Goal: Task Accomplishment & Management: Use online tool/utility

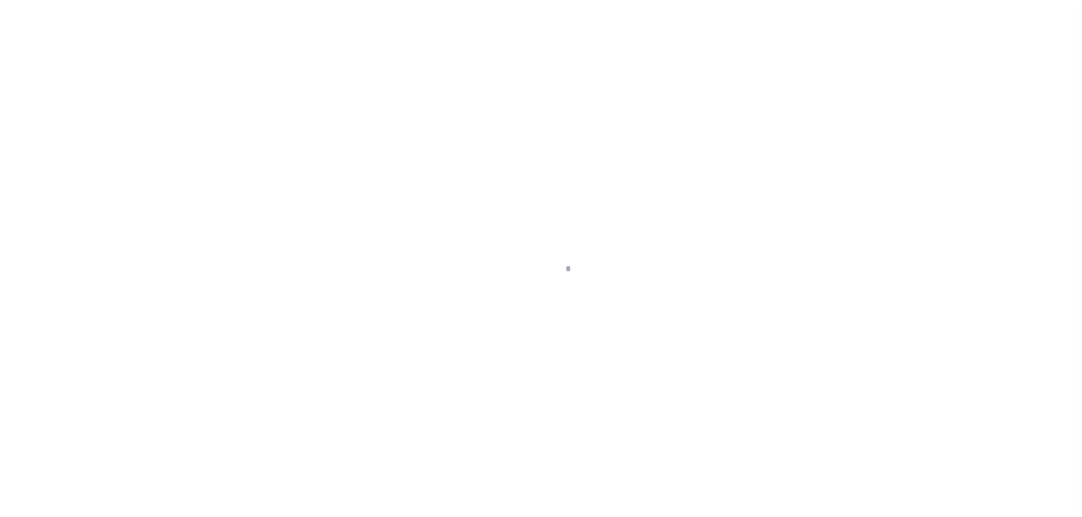
scroll to position [36, 0]
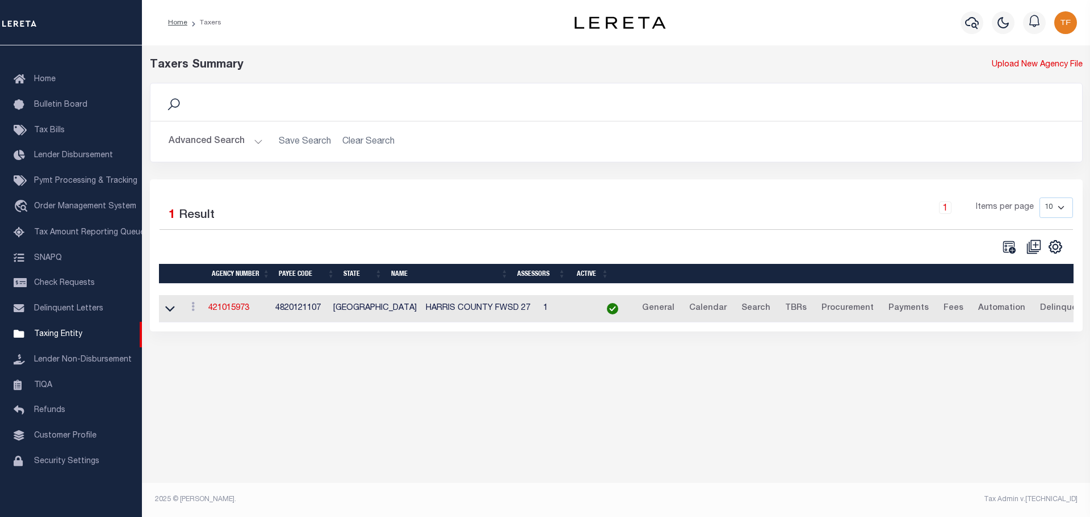
drag, startPoint x: 257, startPoint y: 140, endPoint x: 253, endPoint y: 146, distance: 7.4
click at [256, 140] on button "Advanced Search" at bounding box center [216, 142] width 94 height 22
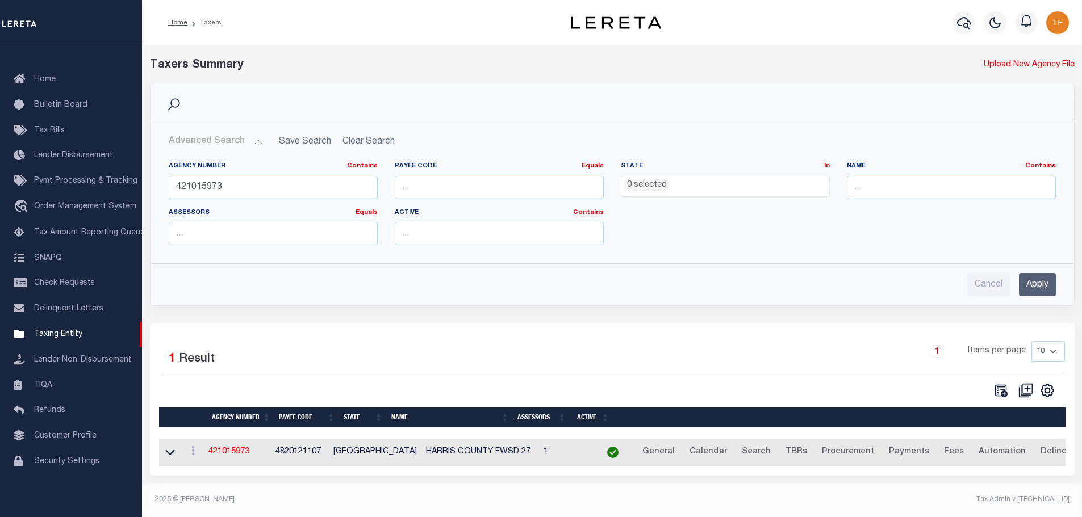
click at [1035, 286] on input "Apply" at bounding box center [1037, 284] width 37 height 23
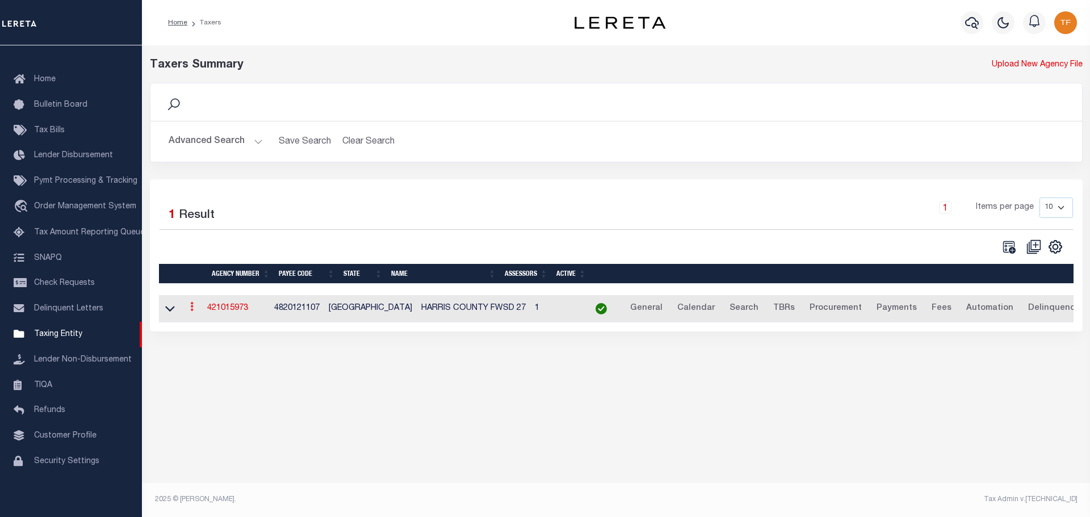
click at [194, 310] on icon at bounding box center [191, 306] width 3 height 9
click at [203, 346] on link "Clone agency" at bounding box center [225, 345] width 79 height 19
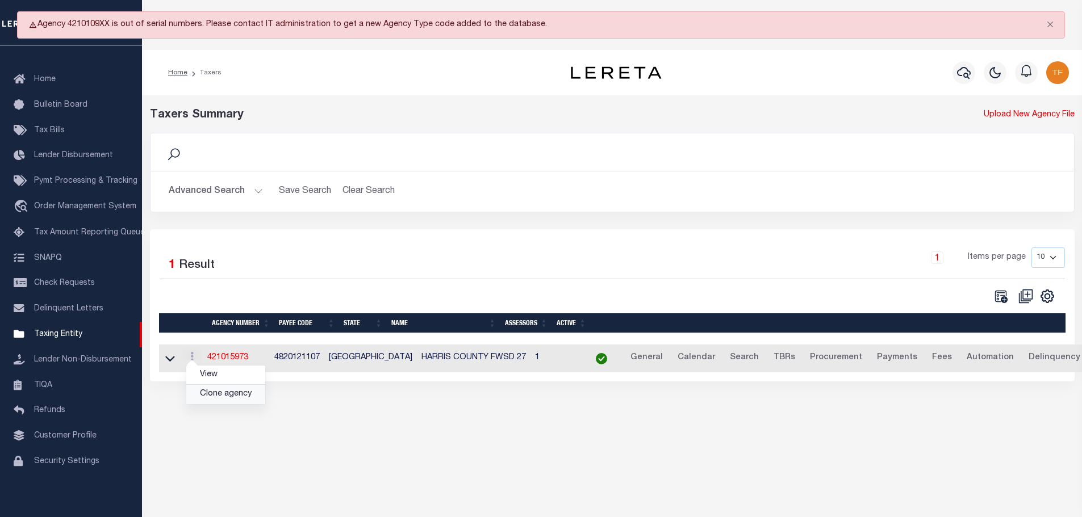
click at [249, 393] on link "Clone agency" at bounding box center [225, 394] width 79 height 19
click at [36, 24] on icon at bounding box center [33, 25] width 9 height 9
drag, startPoint x: 40, startPoint y: 22, endPoint x: 533, endPoint y: 25, distance: 492.8
click at [533, 25] on div "Agency 4210109XX is out of serial numbers. Please contact IT administration to …" at bounding box center [540, 24] width 1047 height 27
copy div "Agency 4210109XX is out of serial numbers. Please contact IT administration to …"
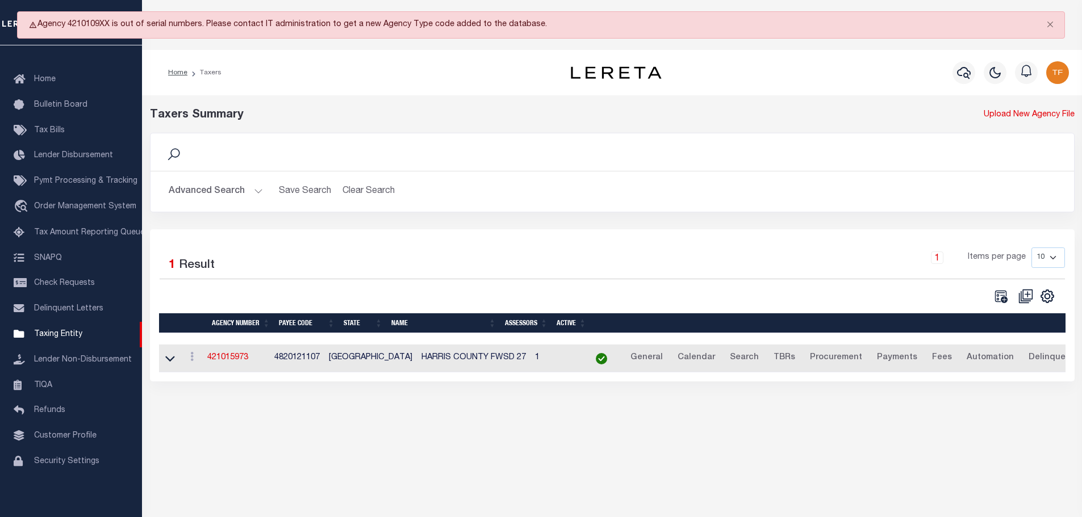
click at [580, 239] on div "Selected 1 Result 1 Items per page 10 25 50 100" at bounding box center [612, 305] width 924 height 152
click at [496, 128] on div "Taxers Summary Upload New Agency File Search Advanced Search Save Search Clear …" at bounding box center [611, 244] width 933 height 275
